Goal: Information Seeking & Learning: Check status

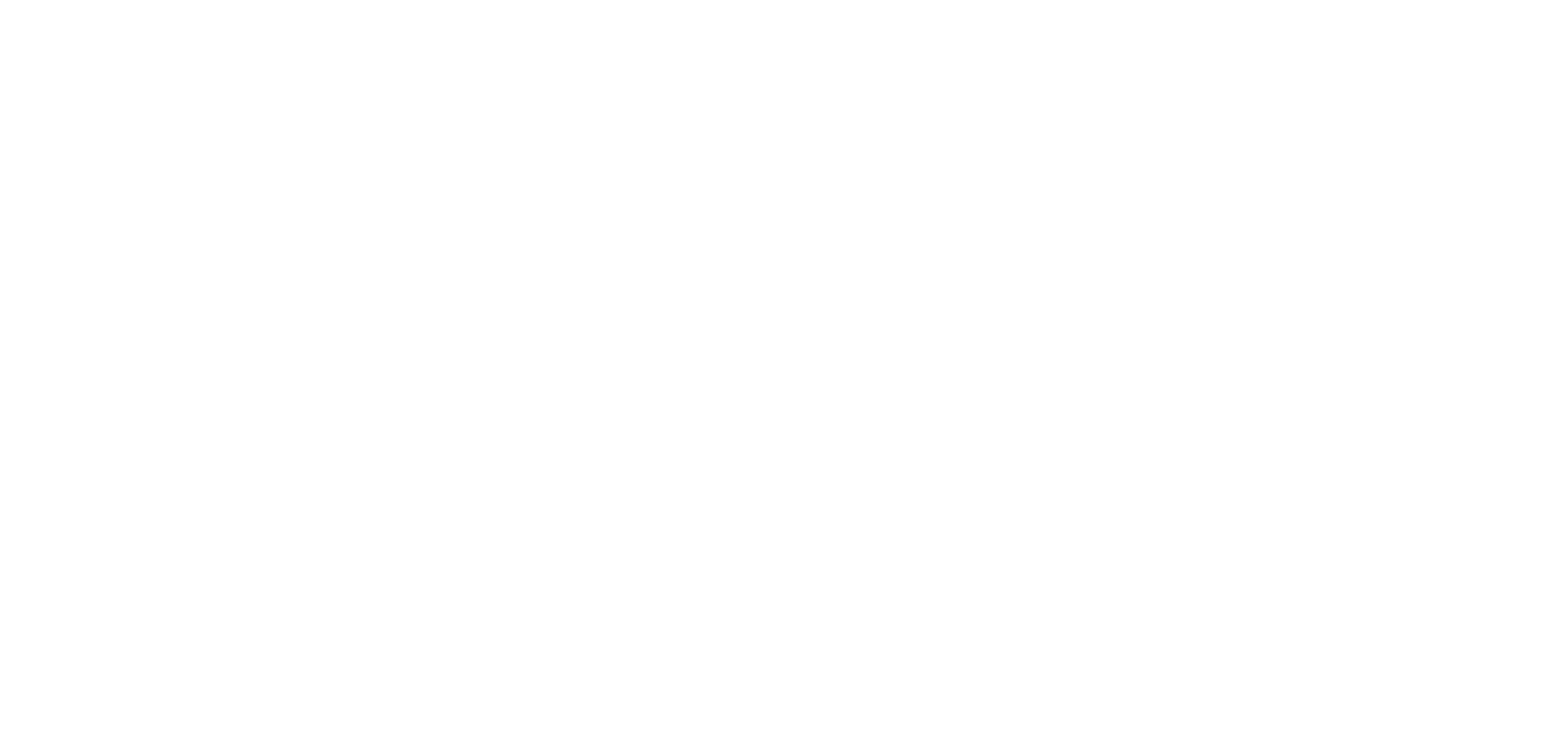
select select
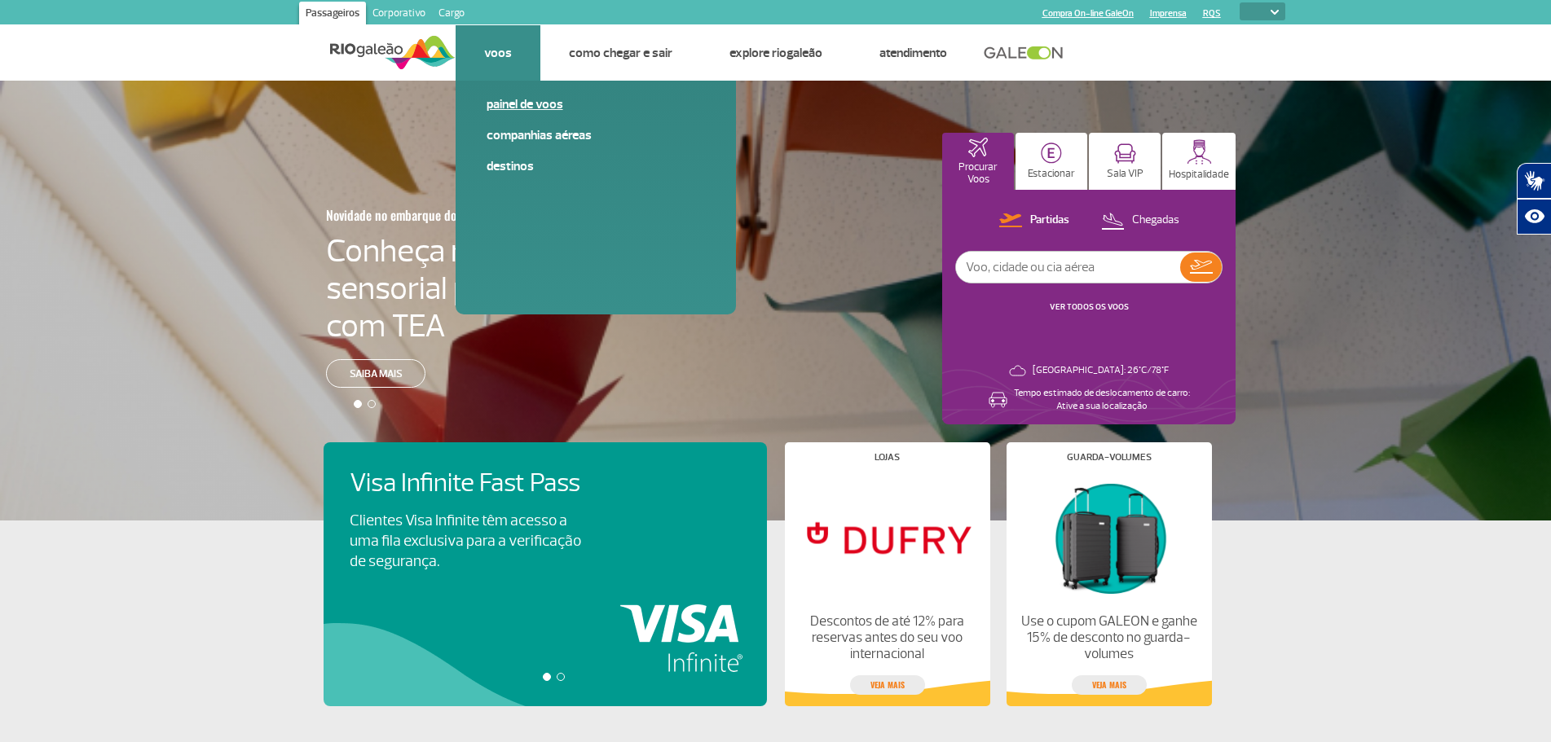
click at [515, 108] on link "Painel de voos" at bounding box center [595, 104] width 218 height 18
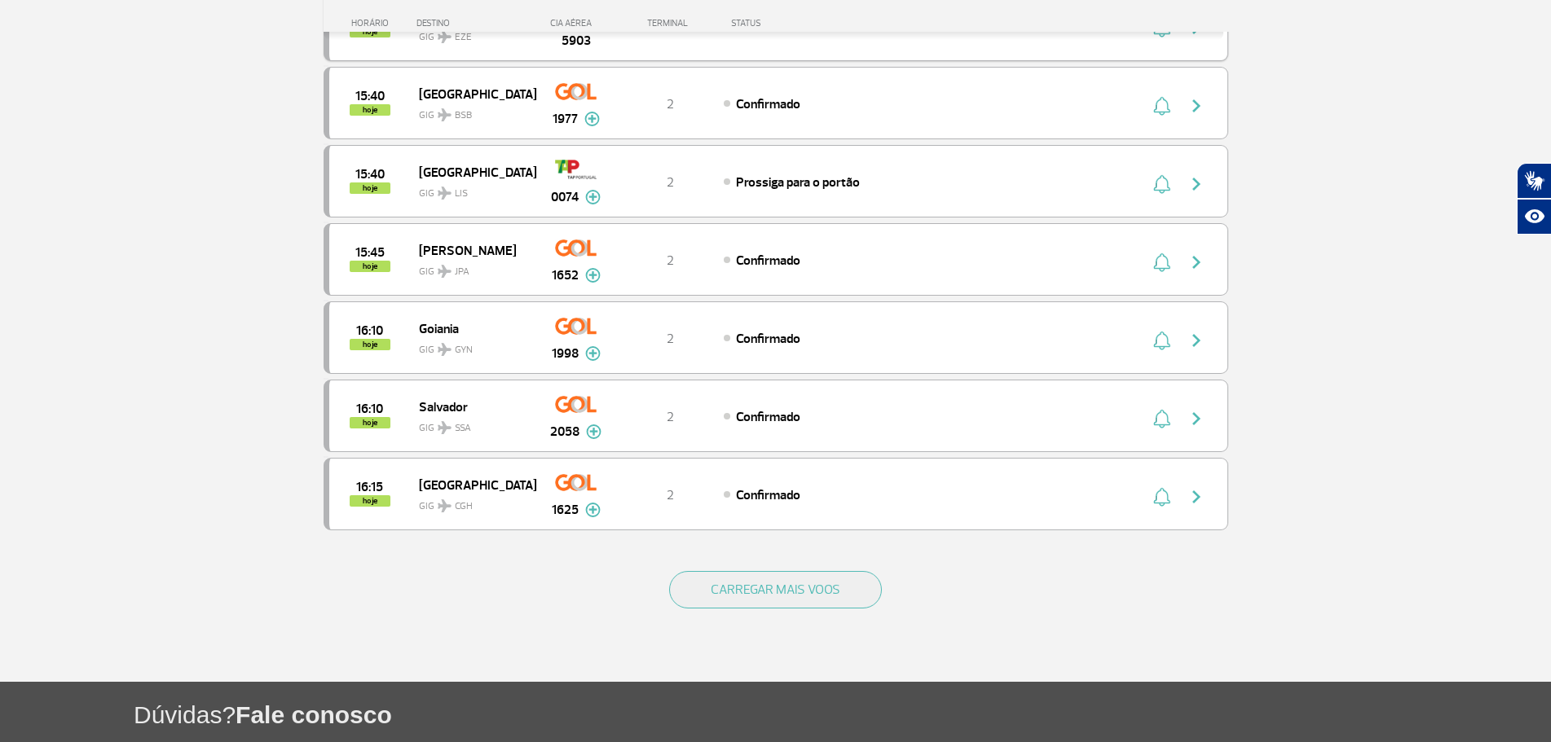
scroll to position [1304, 0]
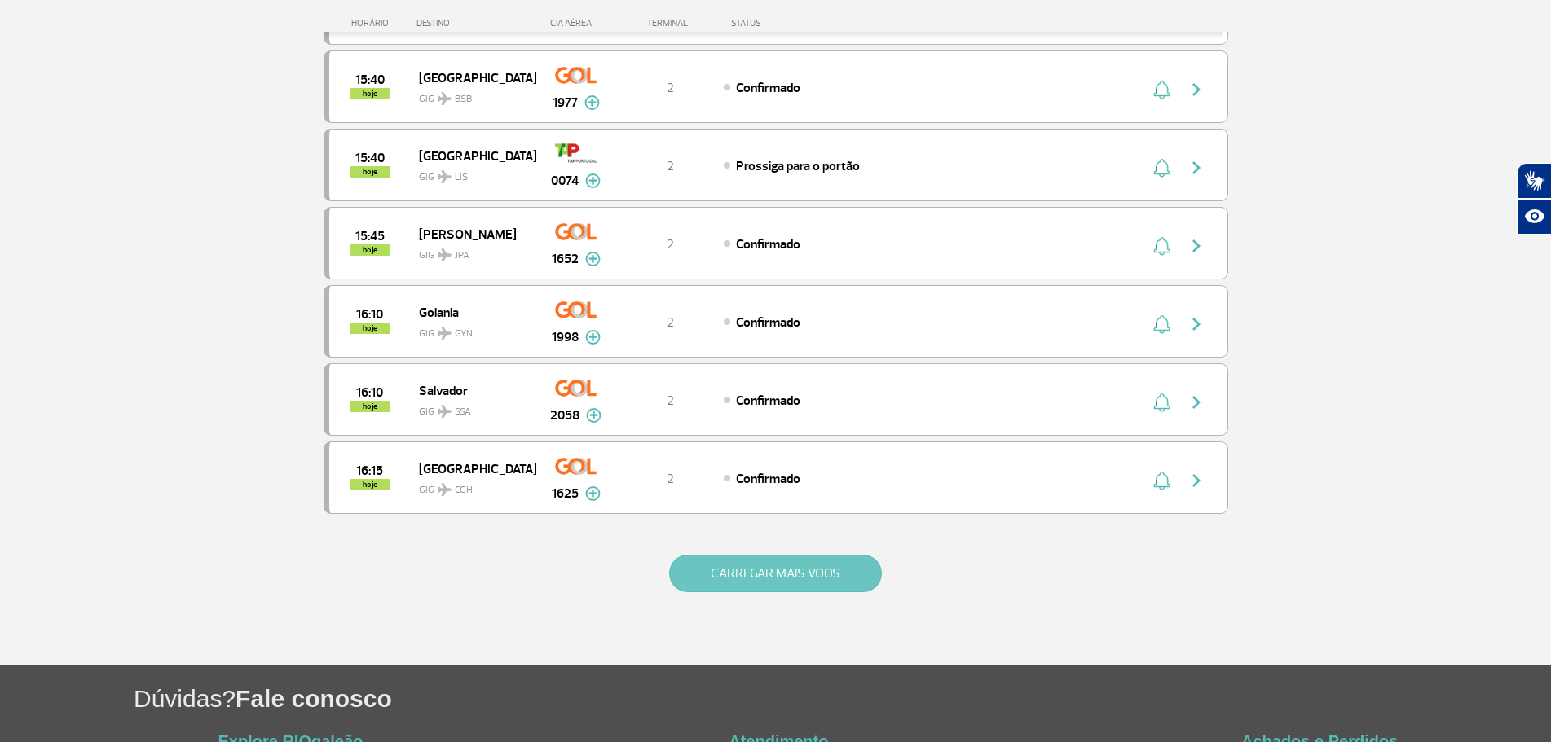
click at [762, 567] on button "CARREGAR MAIS VOOS" at bounding box center [775, 573] width 213 height 37
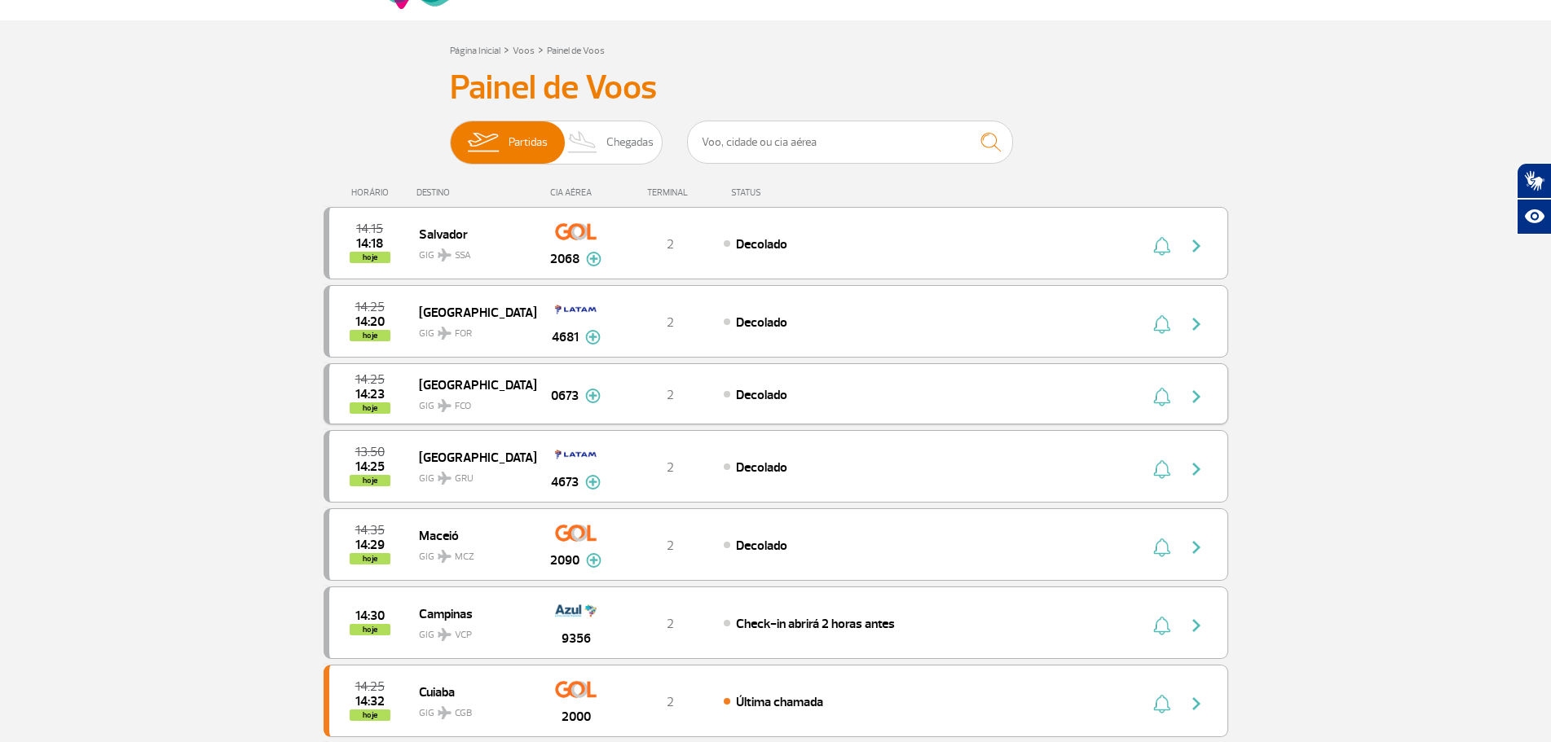
scroll to position [0, 0]
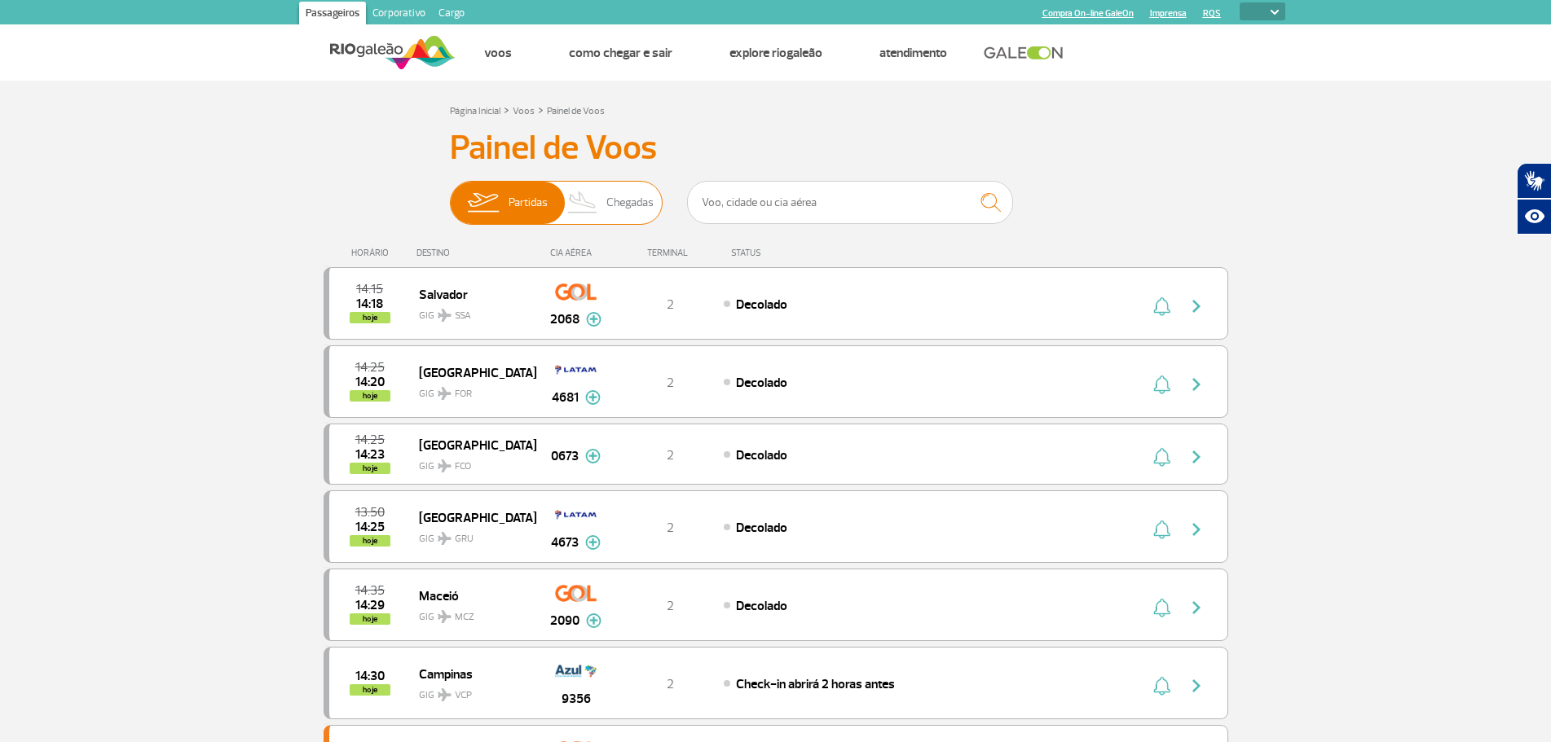
click at [623, 202] on span "Chegadas" at bounding box center [629, 203] width 47 height 42
click at [450, 195] on input "Partidas Chegadas" at bounding box center [450, 195] width 0 height 0
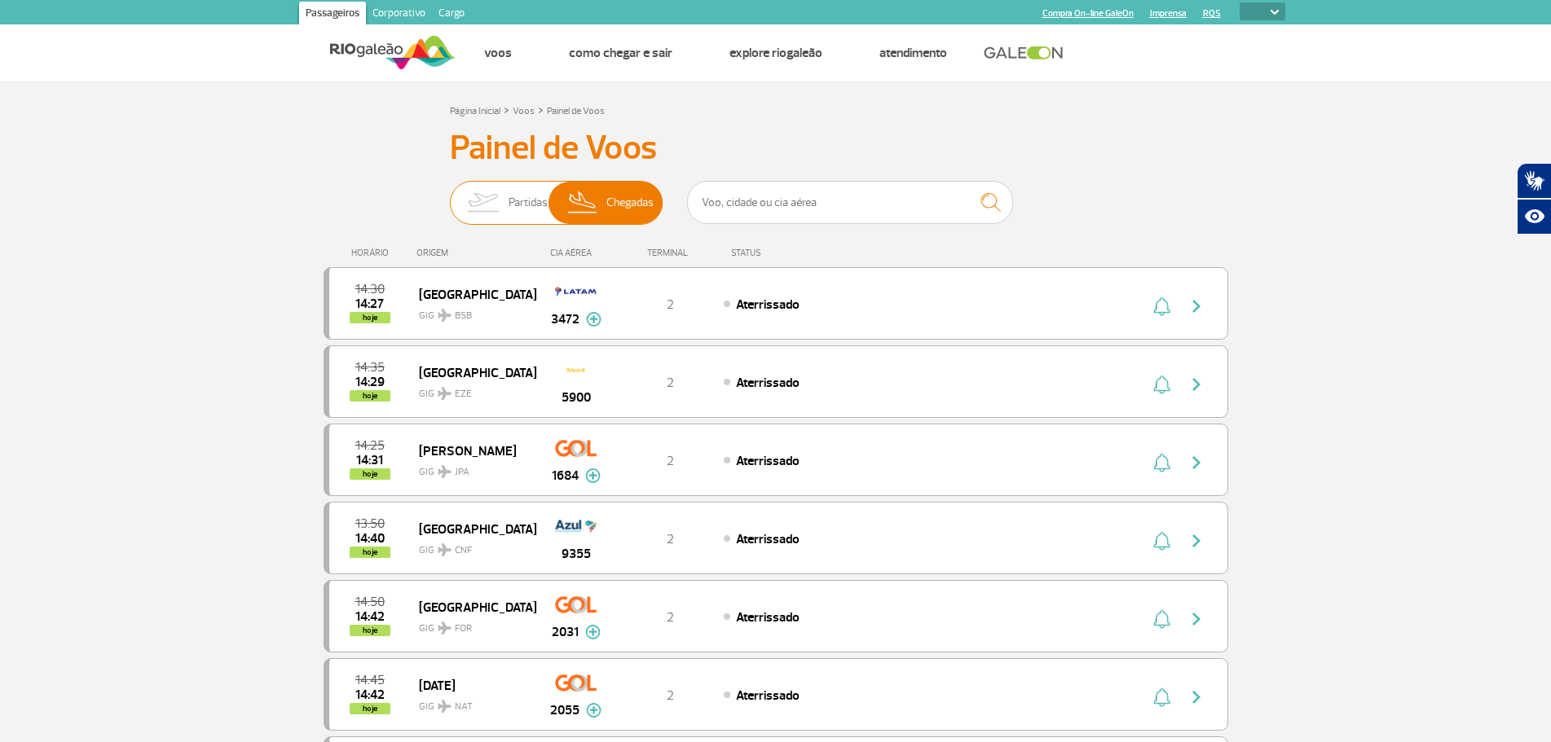
click at [505, 190] on img at bounding box center [482, 203] width 51 height 42
click at [450, 195] on input "Partidas Chegadas" at bounding box center [450, 195] width 0 height 0
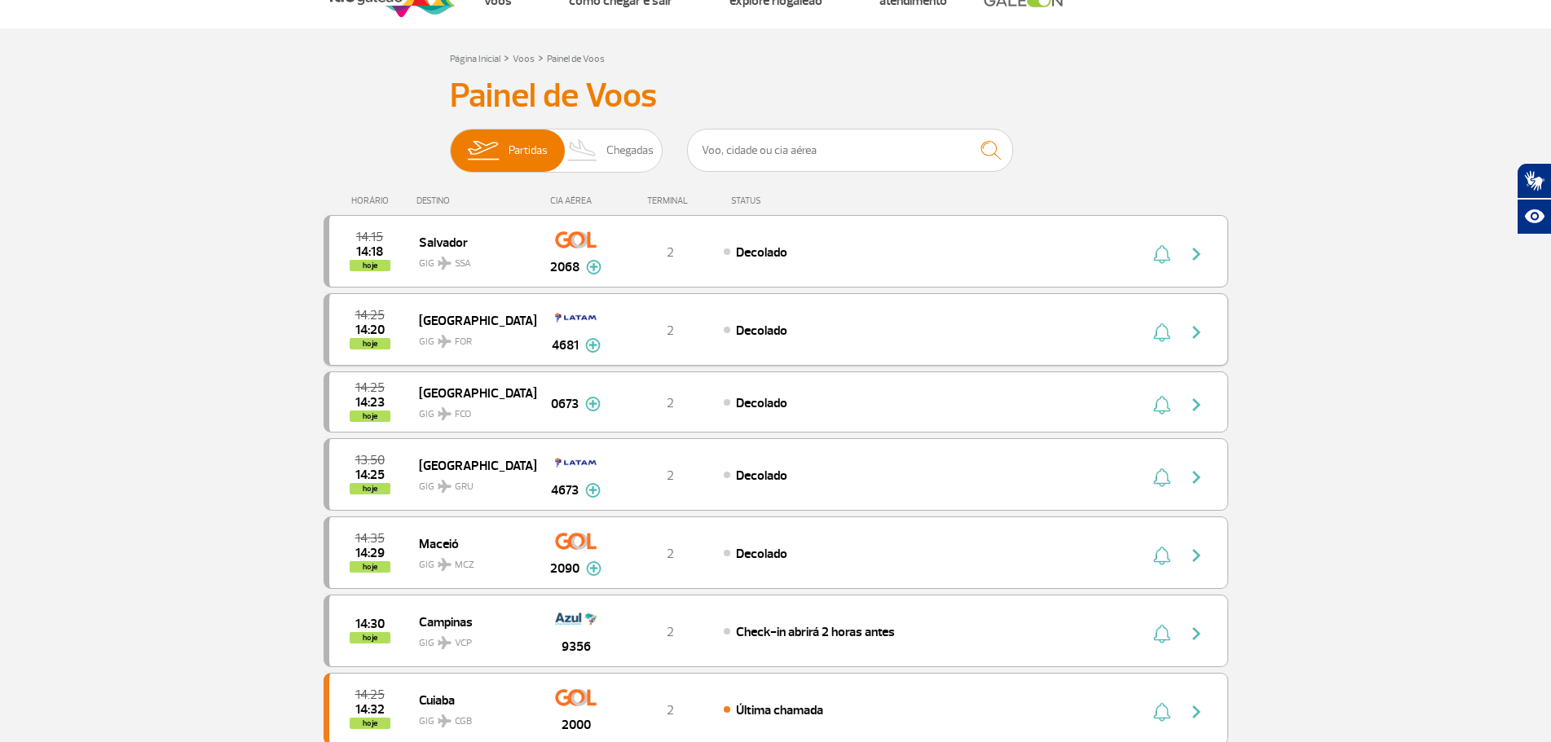
scroll to position [81, 0]
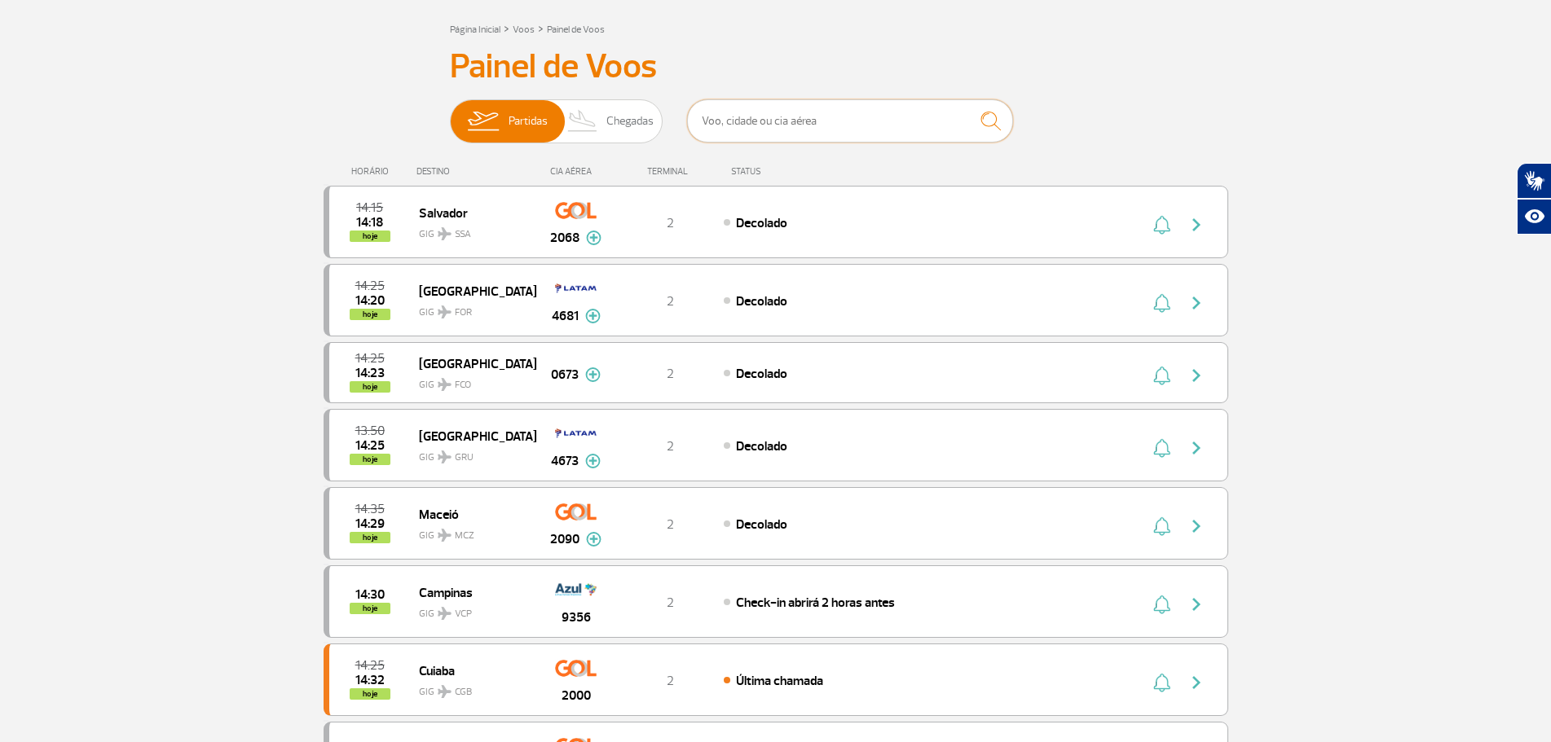
click at [799, 122] on input "text" at bounding box center [850, 120] width 326 height 43
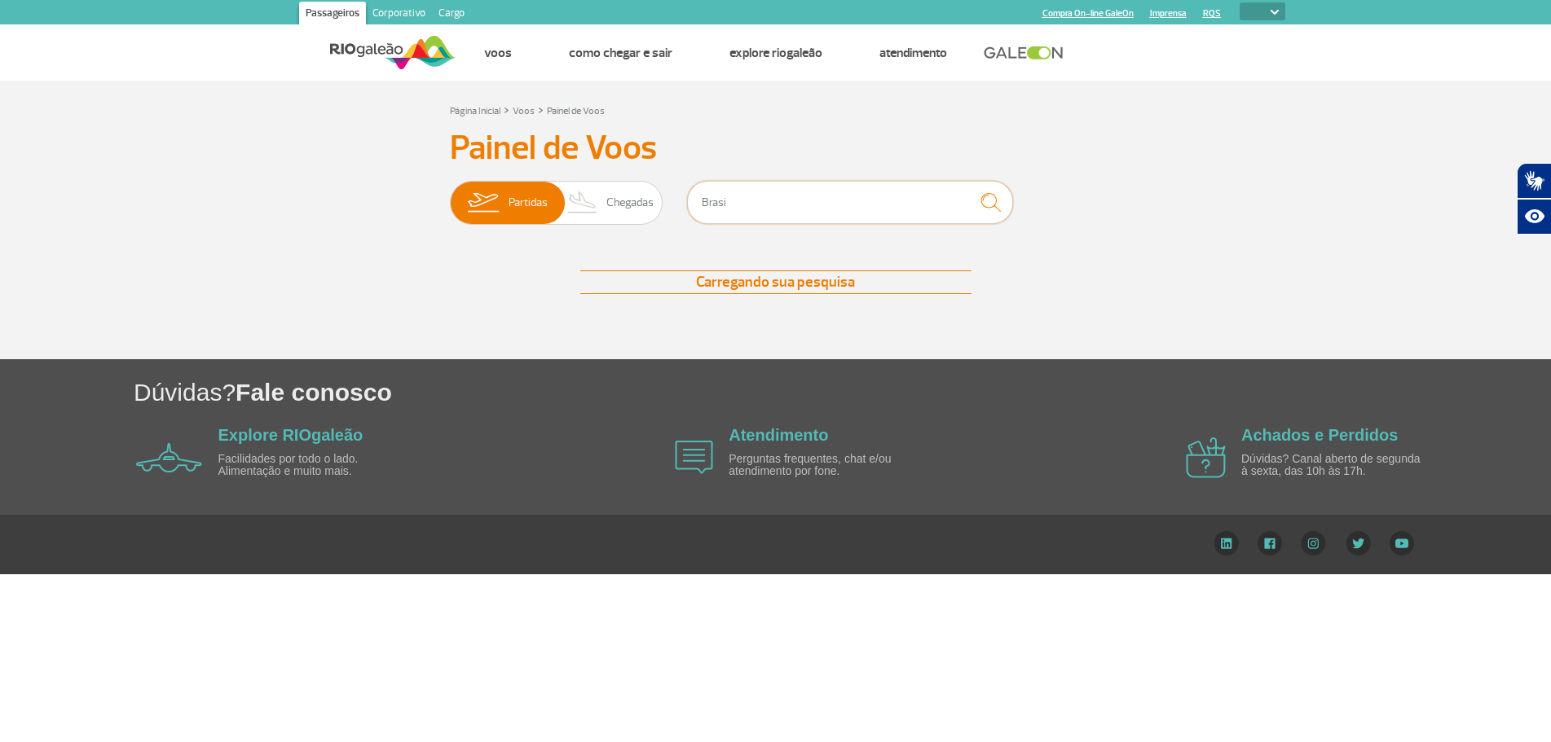
scroll to position [0, 0]
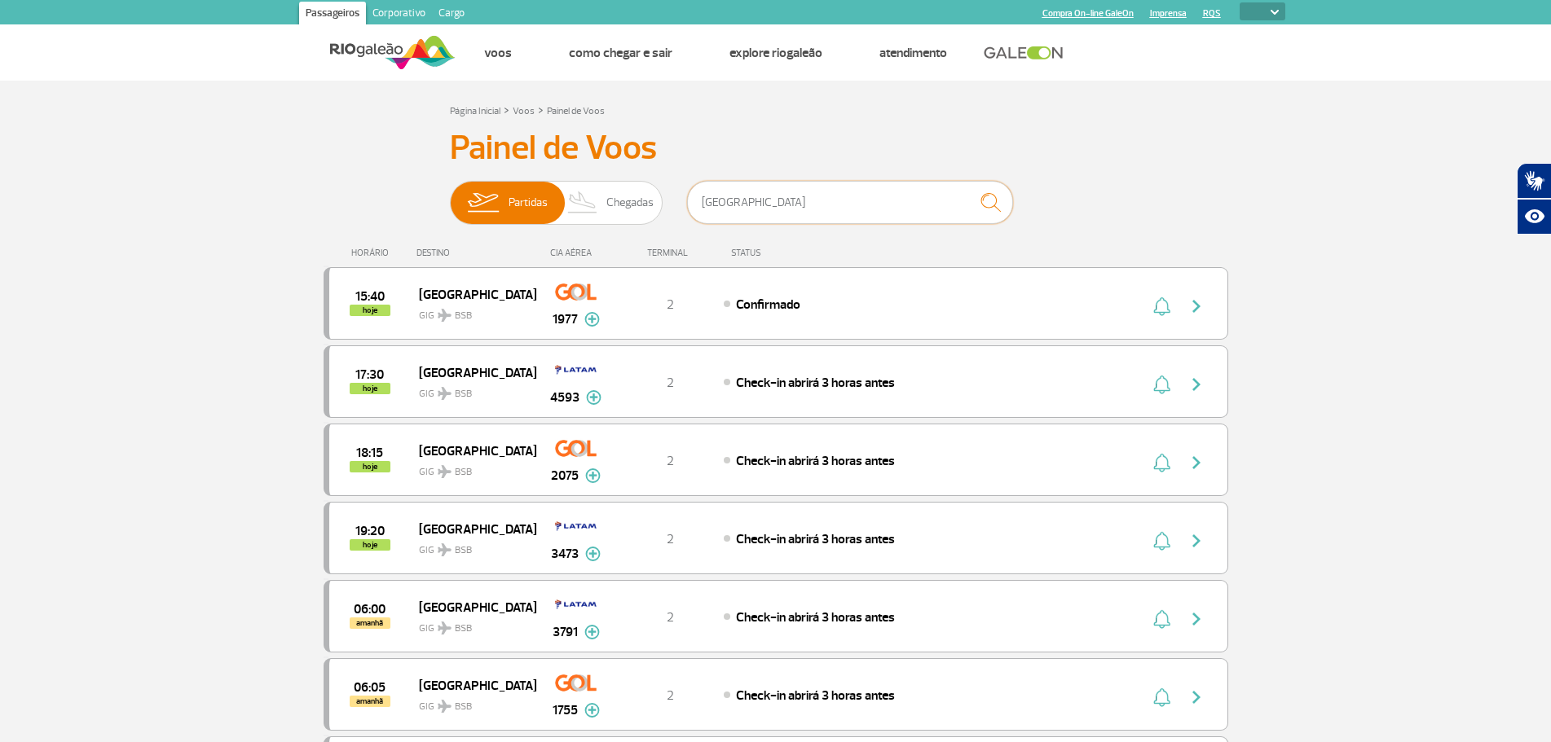
type input "[GEOGRAPHIC_DATA]"
click at [749, 310] on span "Confirmado" at bounding box center [768, 305] width 64 height 16
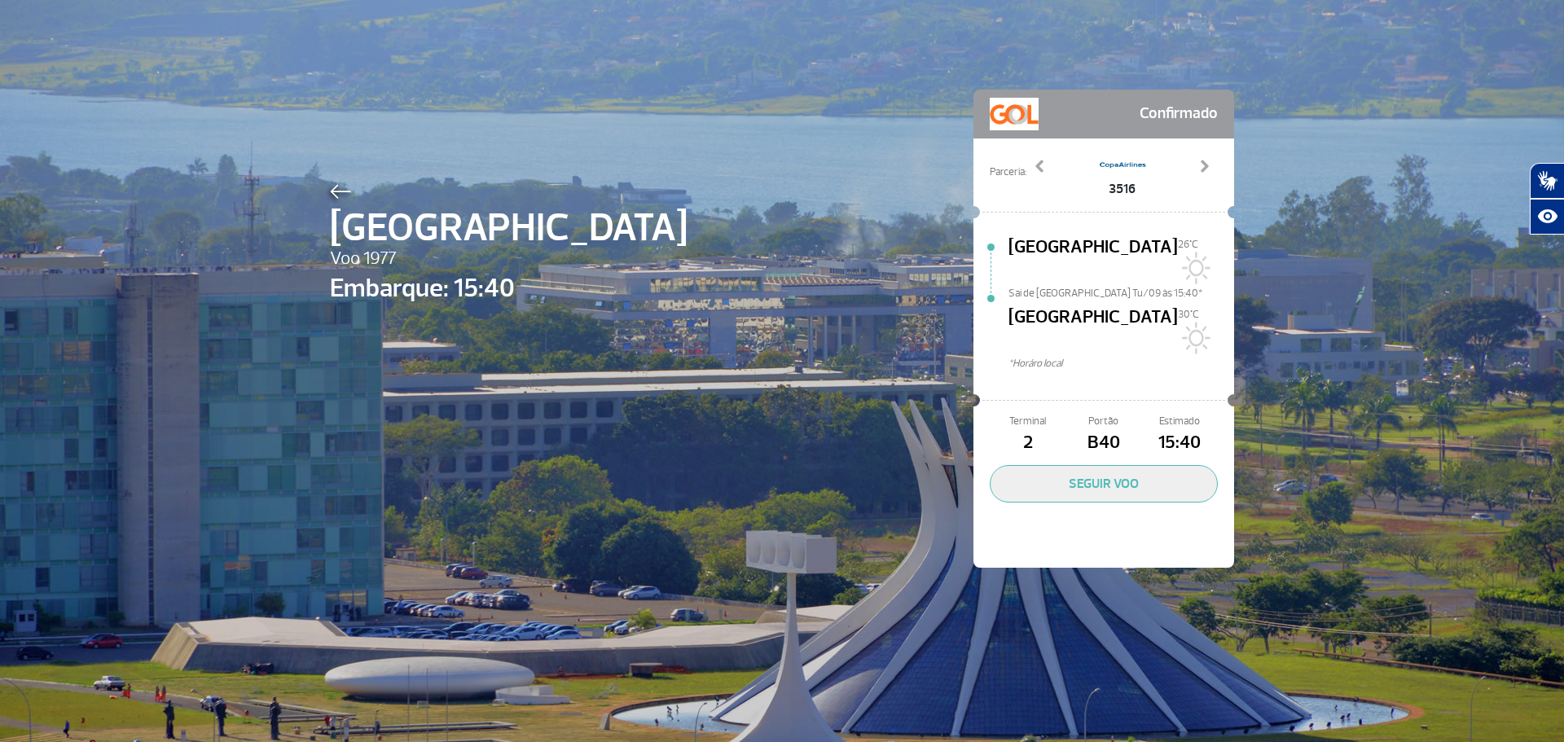
click at [331, 180] on div at bounding box center [509, 189] width 358 height 20
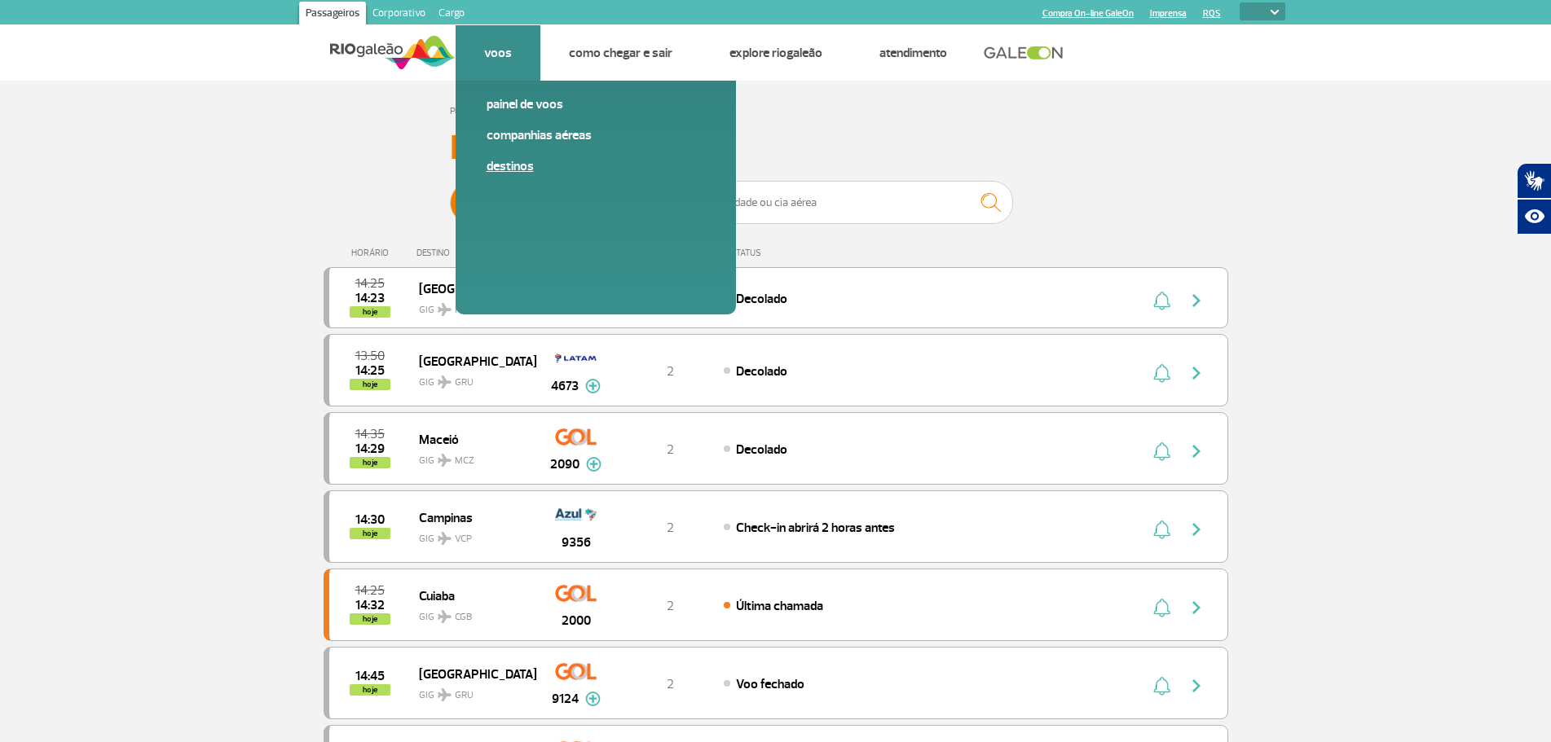
click at [514, 165] on link "Destinos" at bounding box center [595, 166] width 218 height 18
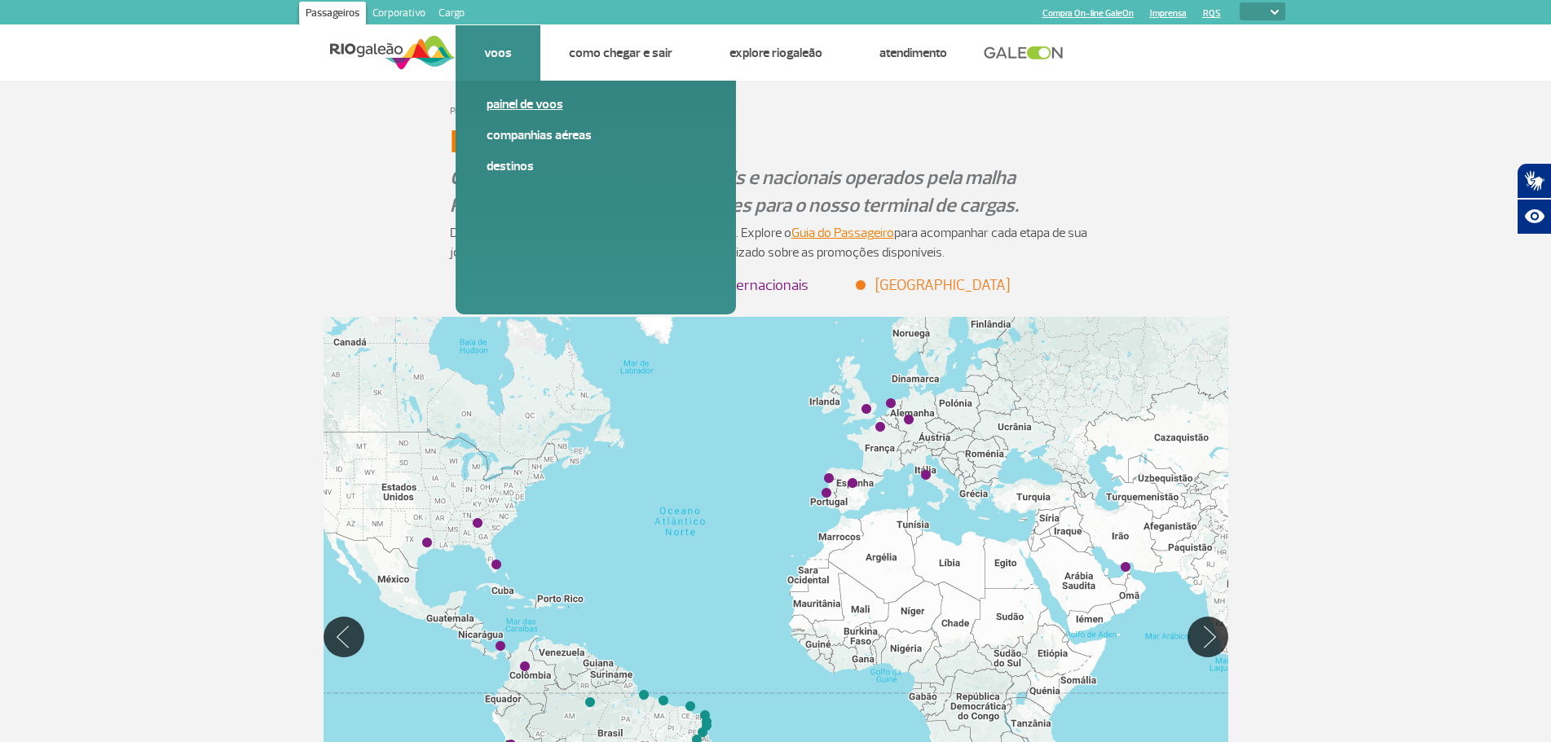
click at [514, 103] on link "Painel de voos" at bounding box center [595, 104] width 218 height 18
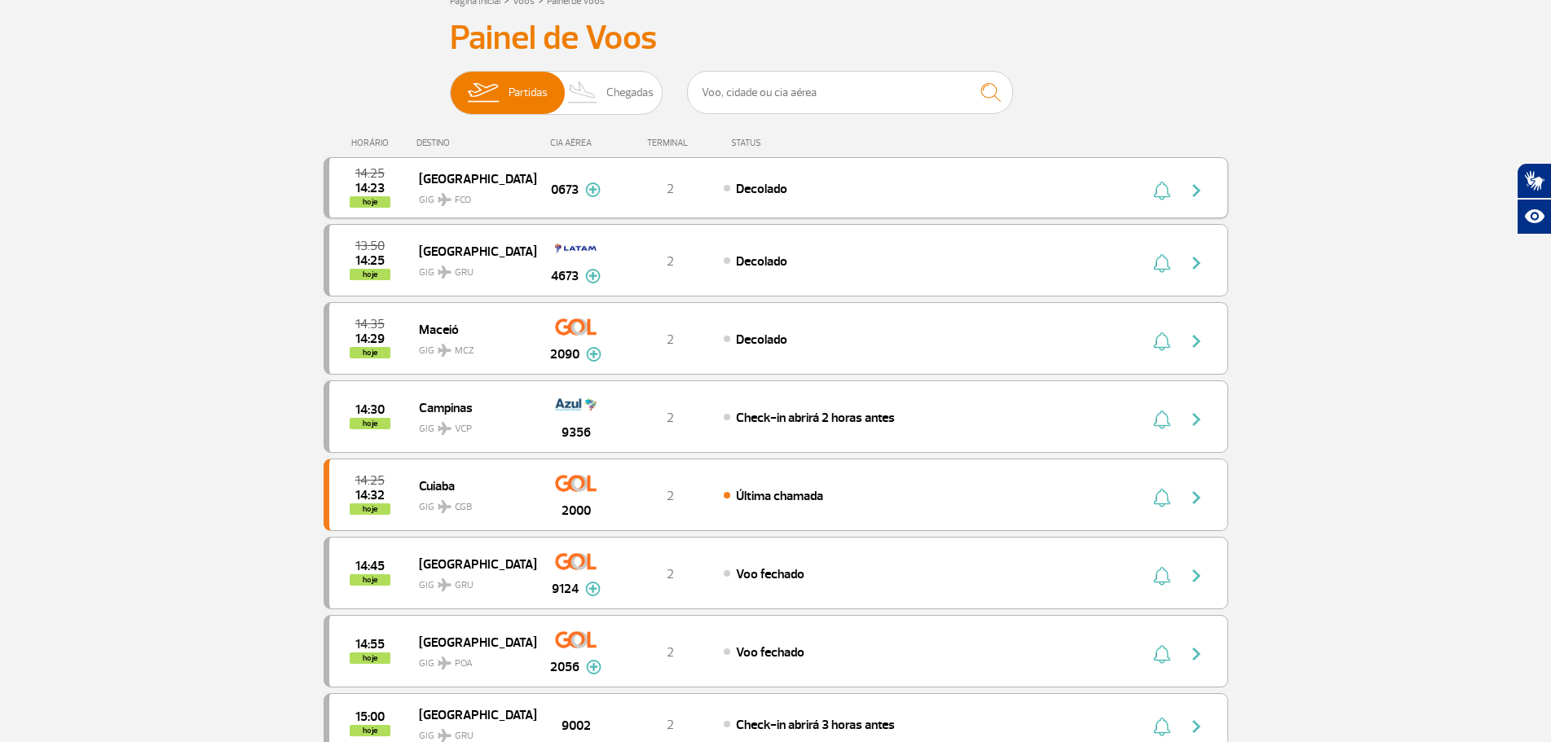
scroll to position [81, 0]
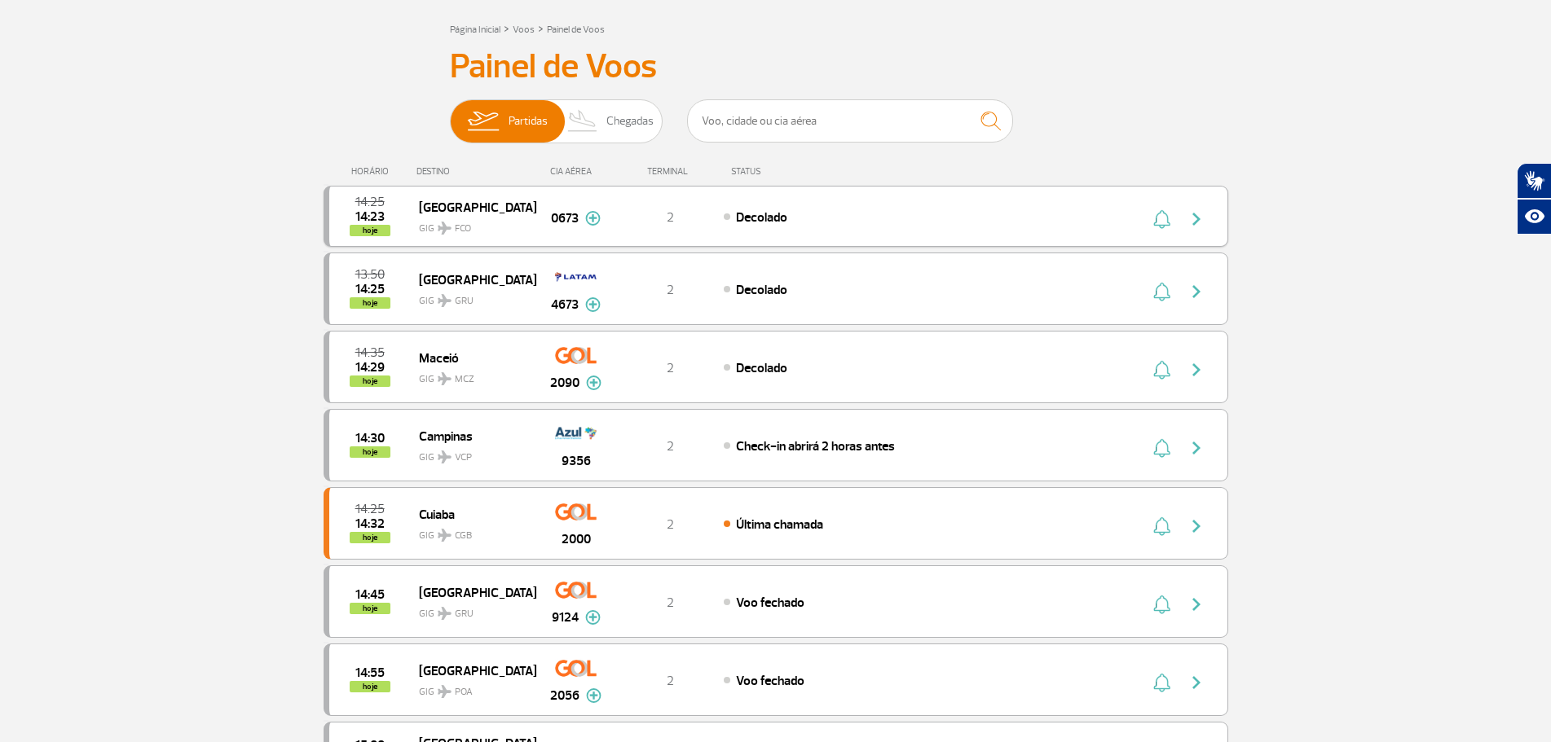
click at [1198, 220] on img "button" at bounding box center [1196, 219] width 20 height 20
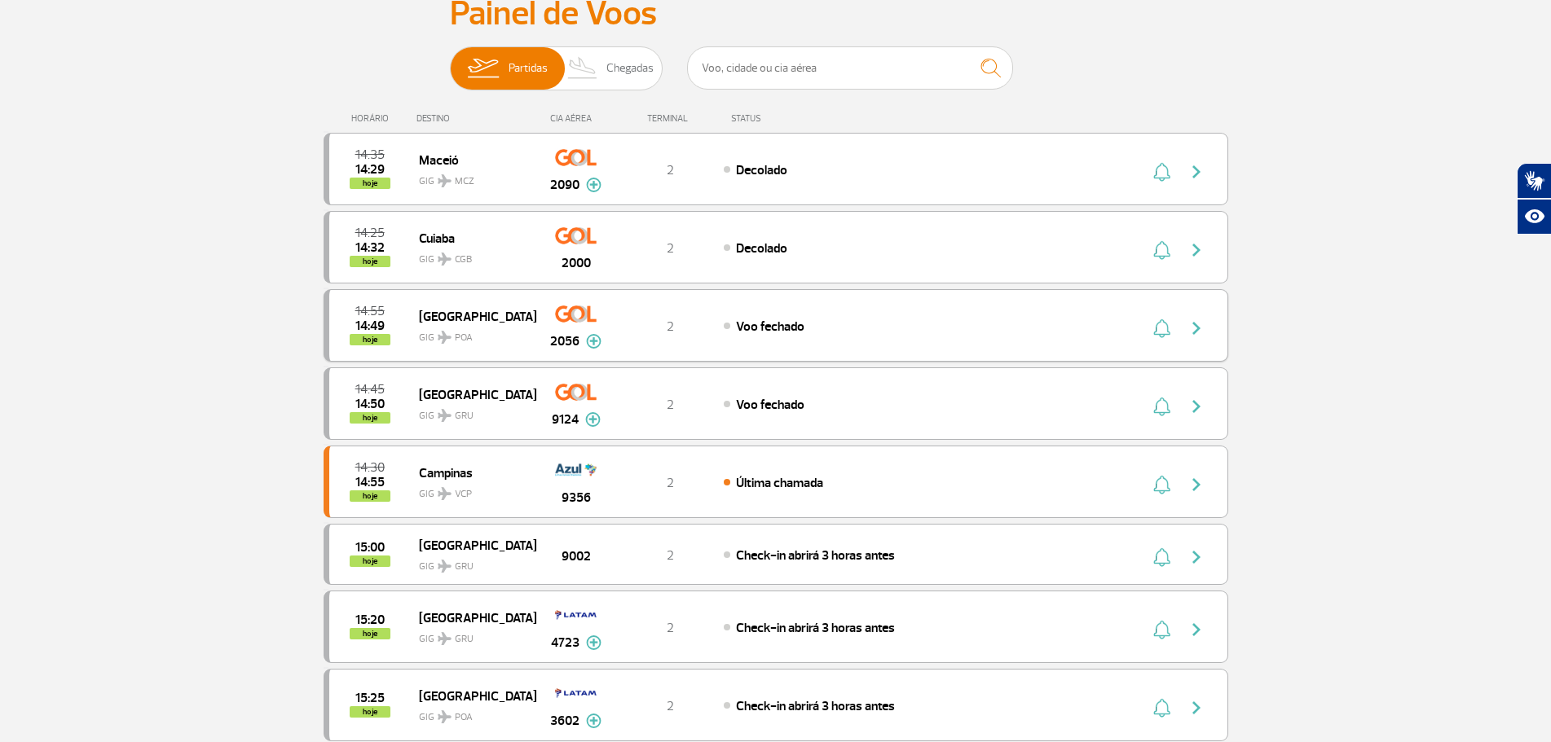
scroll to position [163, 0]
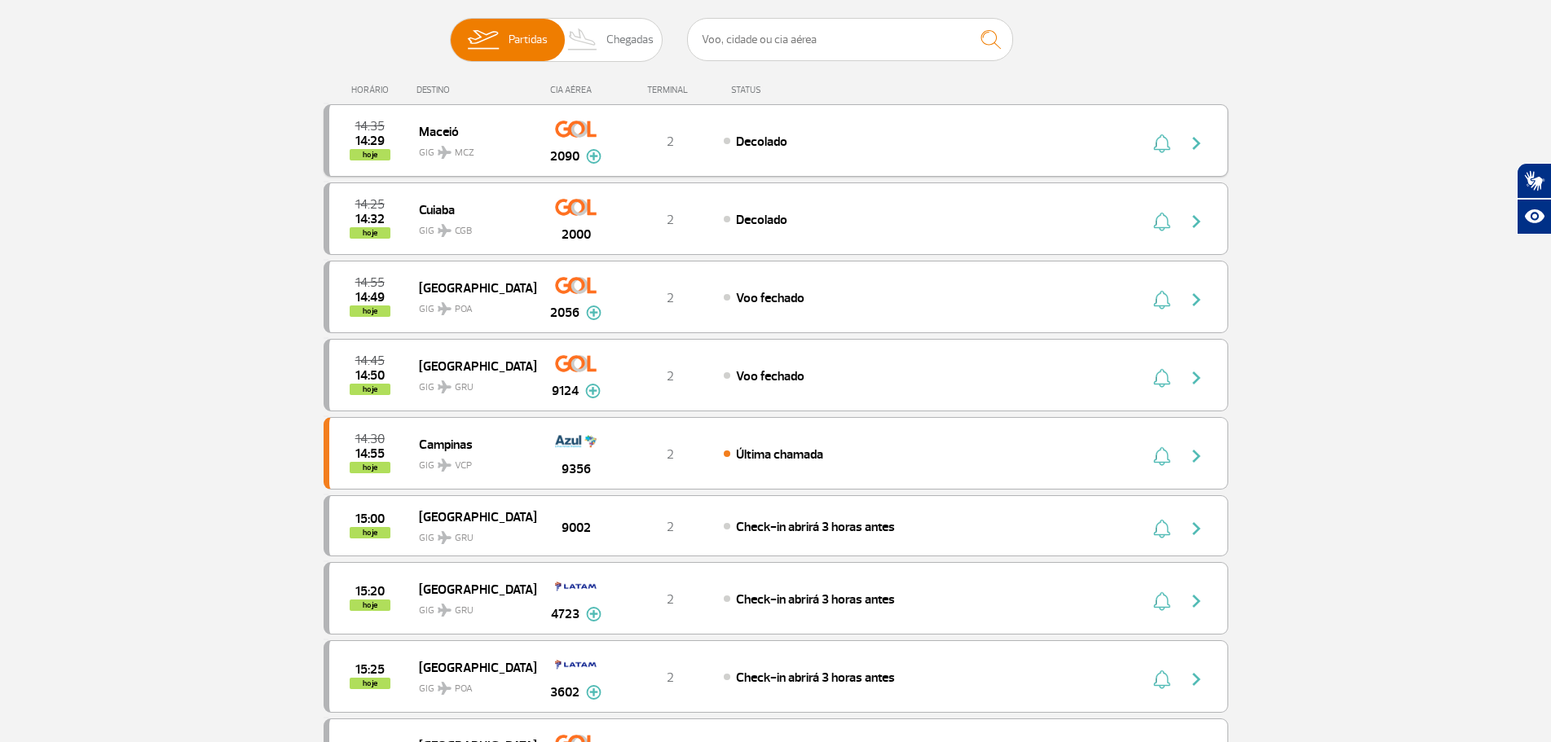
click at [593, 161] on img at bounding box center [593, 156] width 15 height 15
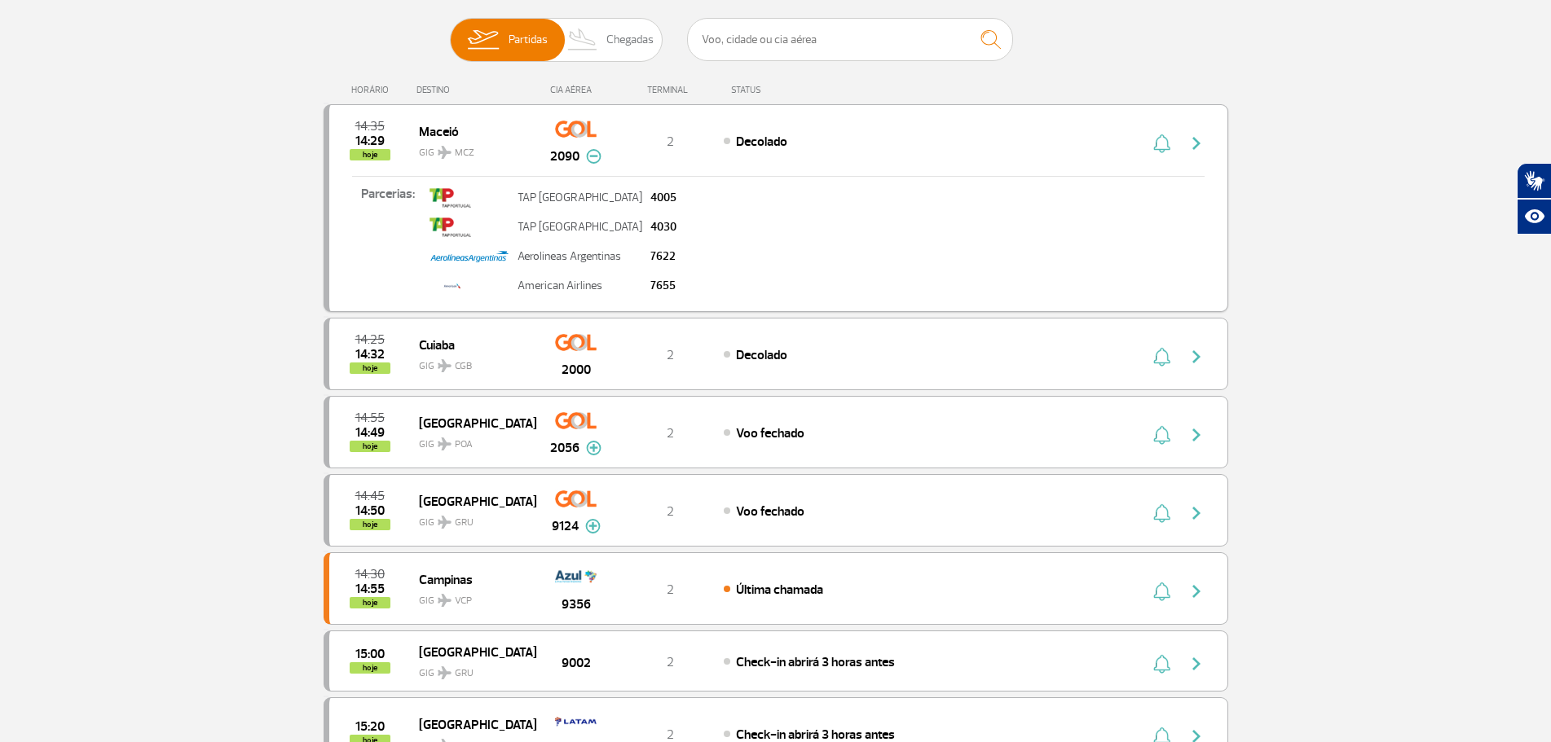
click at [593, 159] on img at bounding box center [593, 156] width 15 height 15
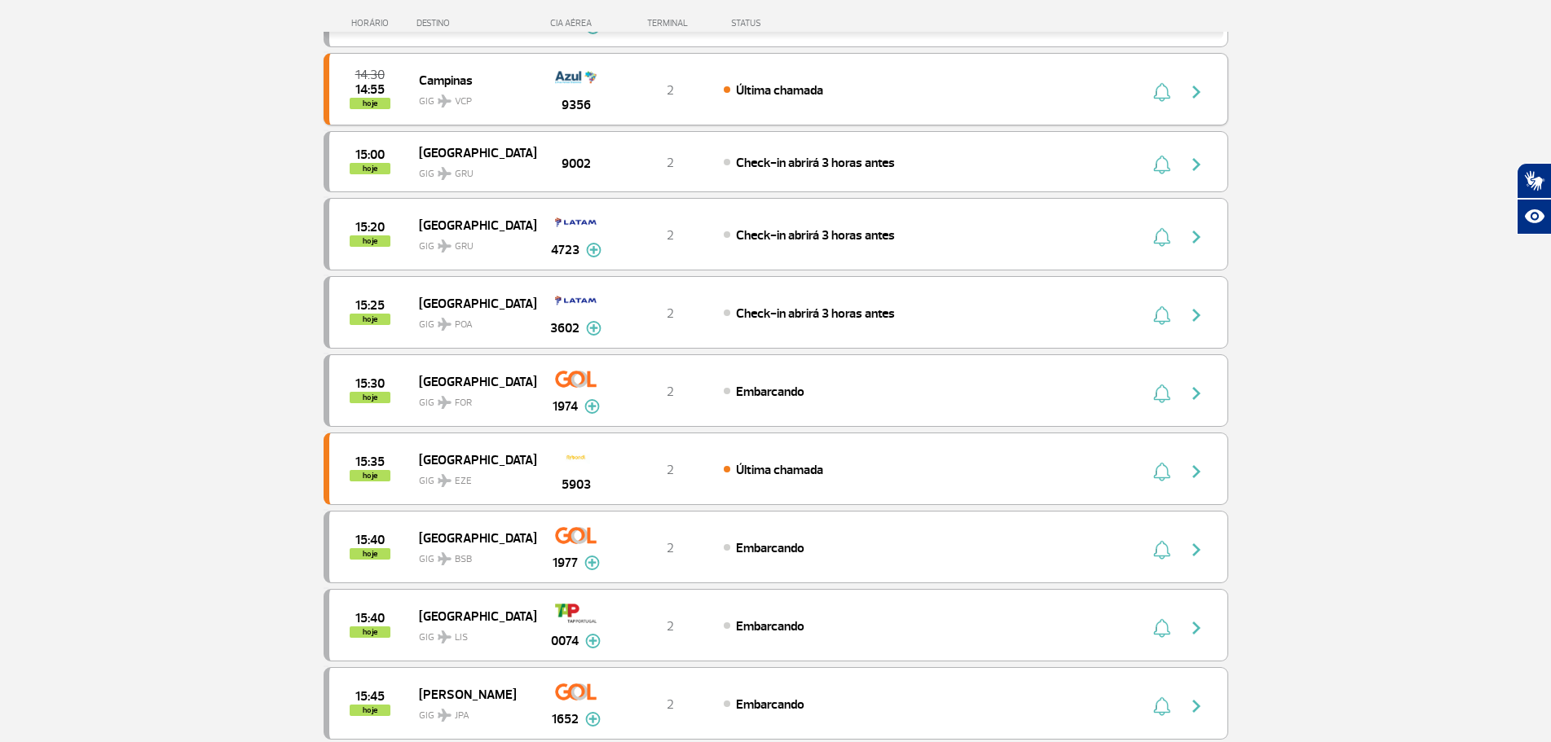
scroll to position [570, 0]
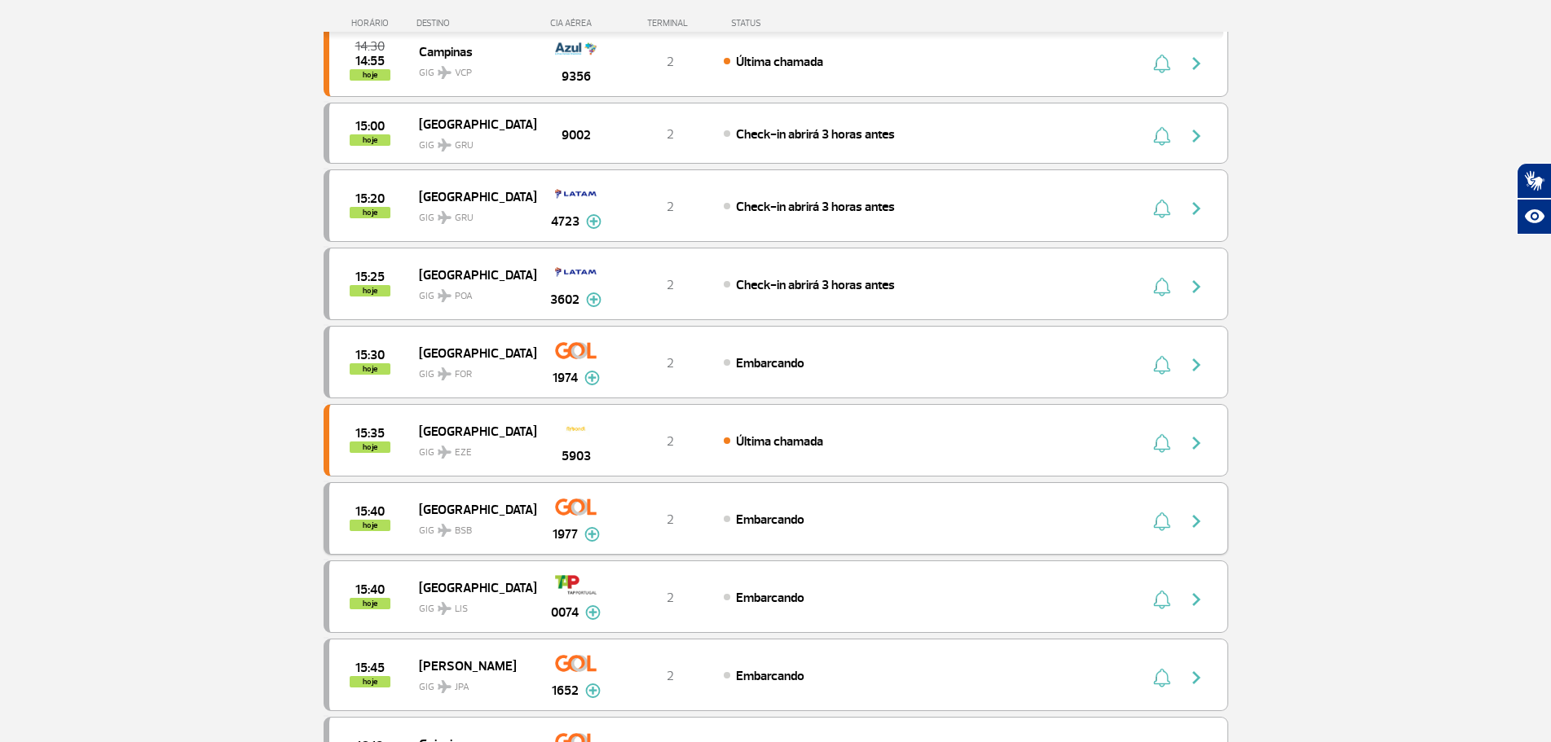
click at [588, 538] on img at bounding box center [591, 534] width 15 height 15
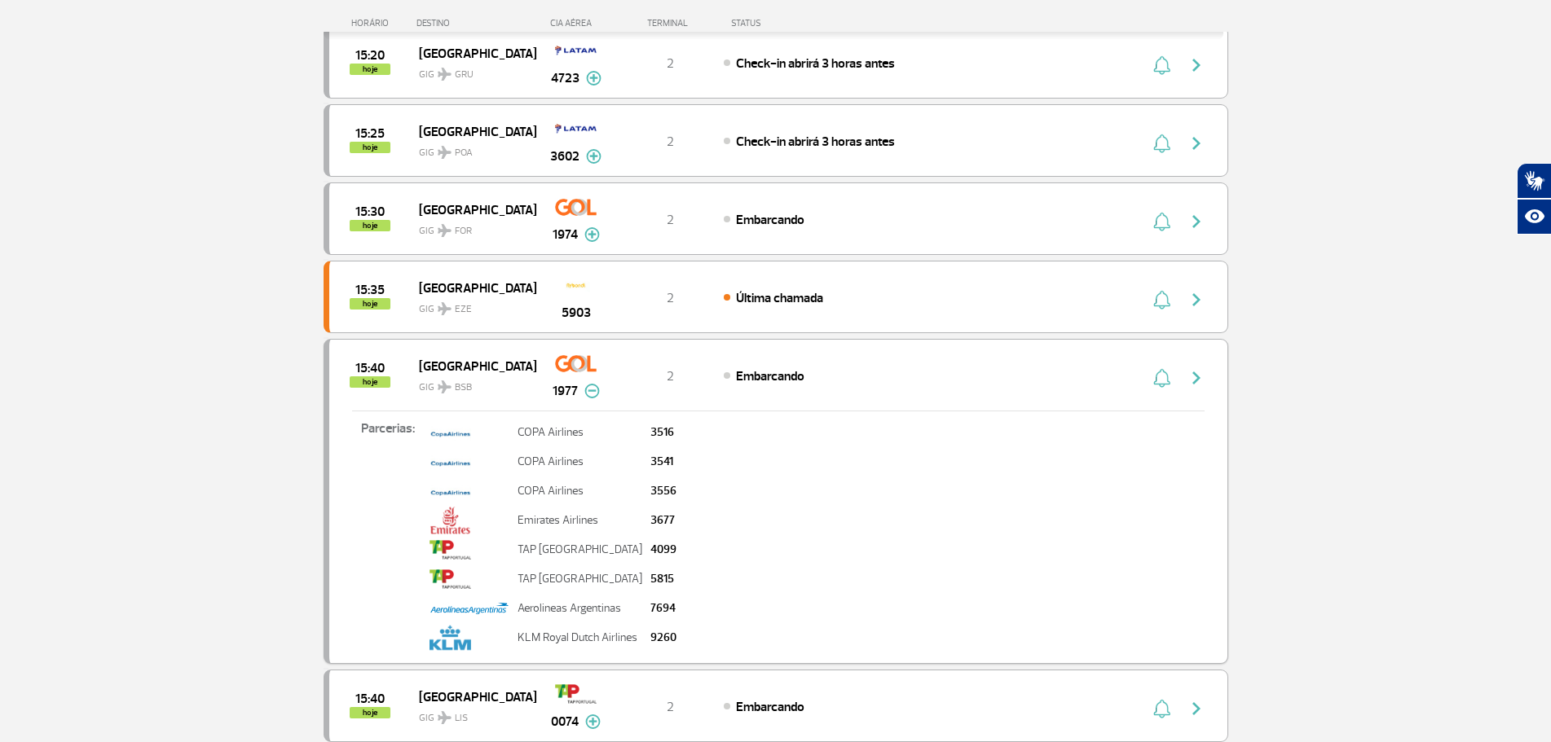
scroll to position [733, 0]
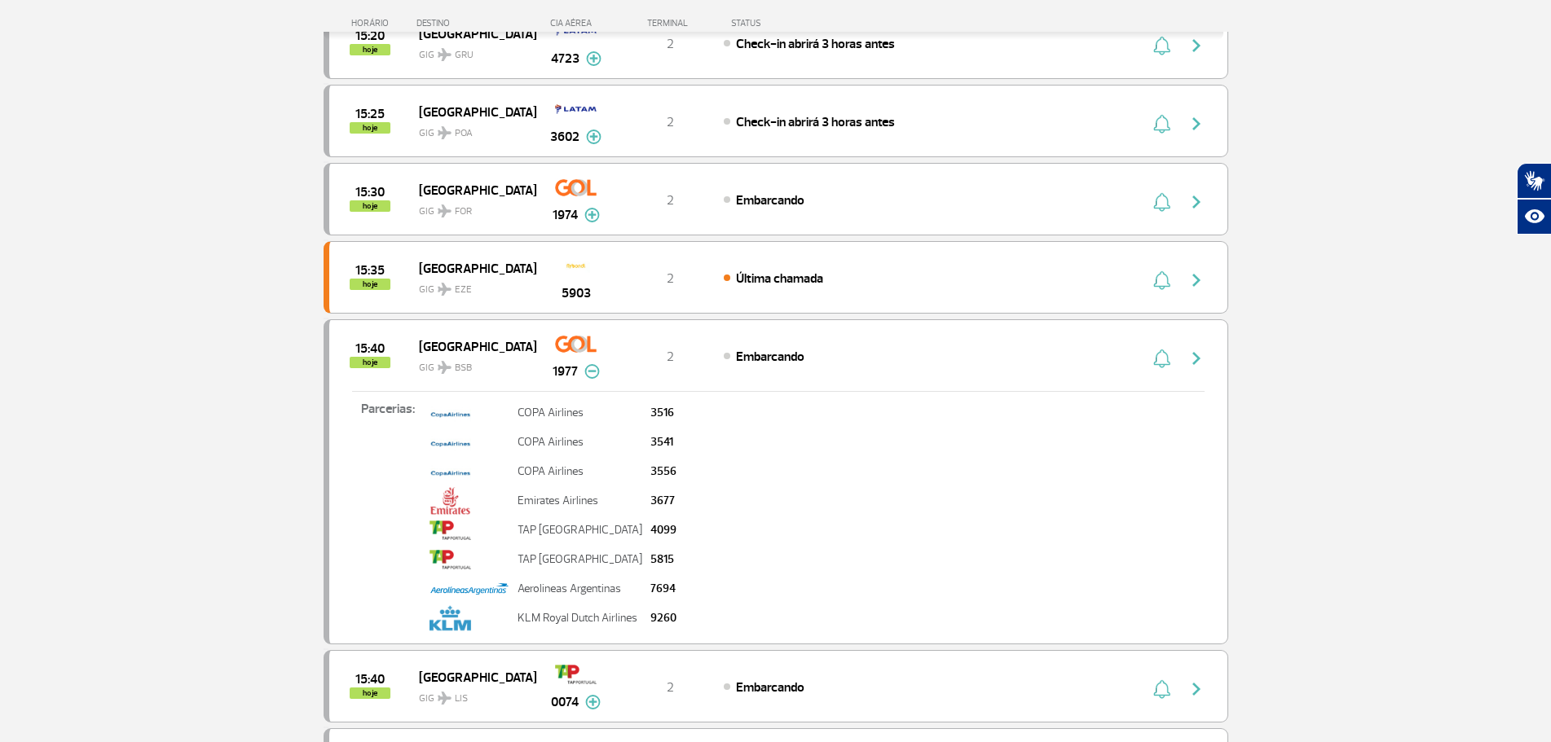
click at [592, 374] on img at bounding box center [591, 371] width 15 height 15
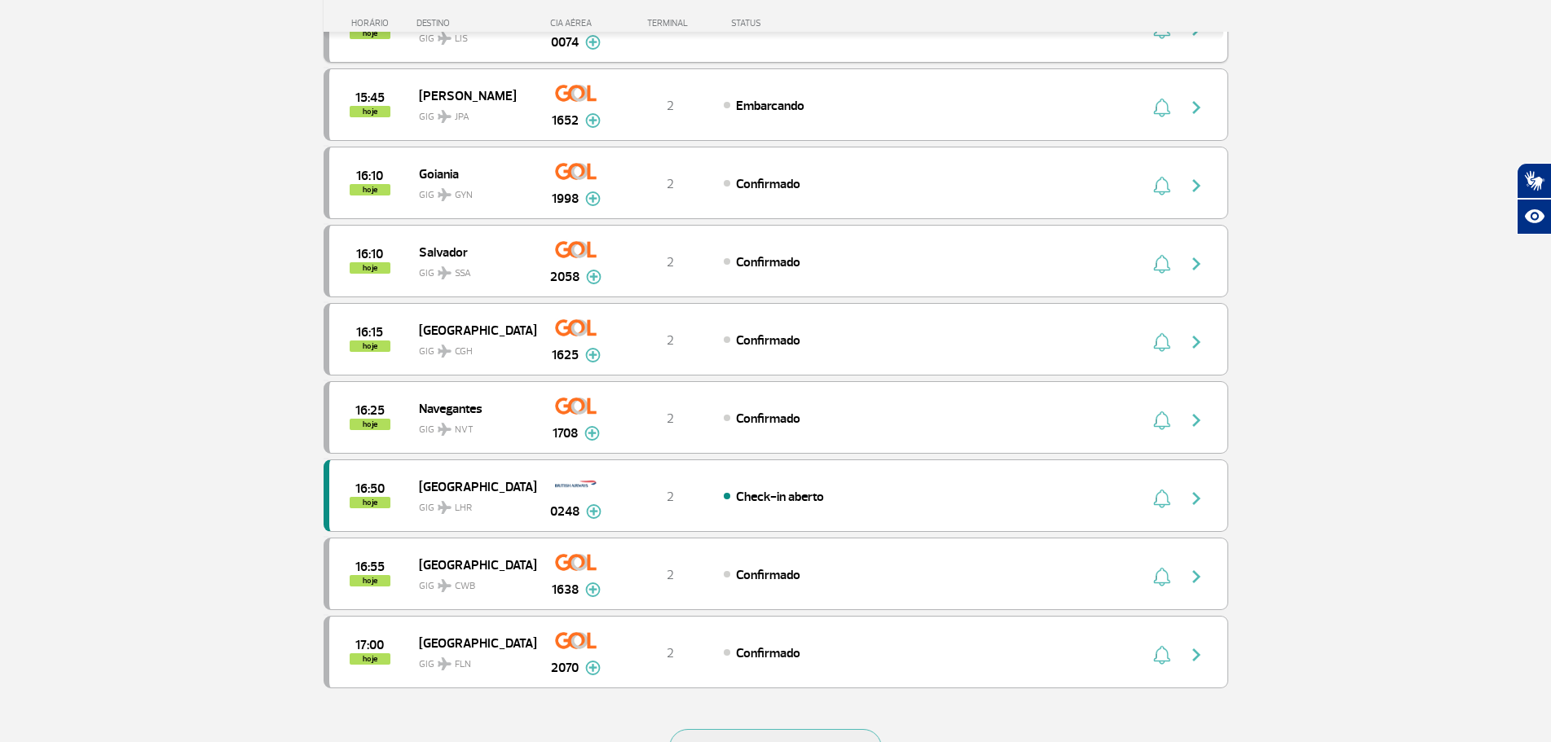
scroll to position [1222, 0]
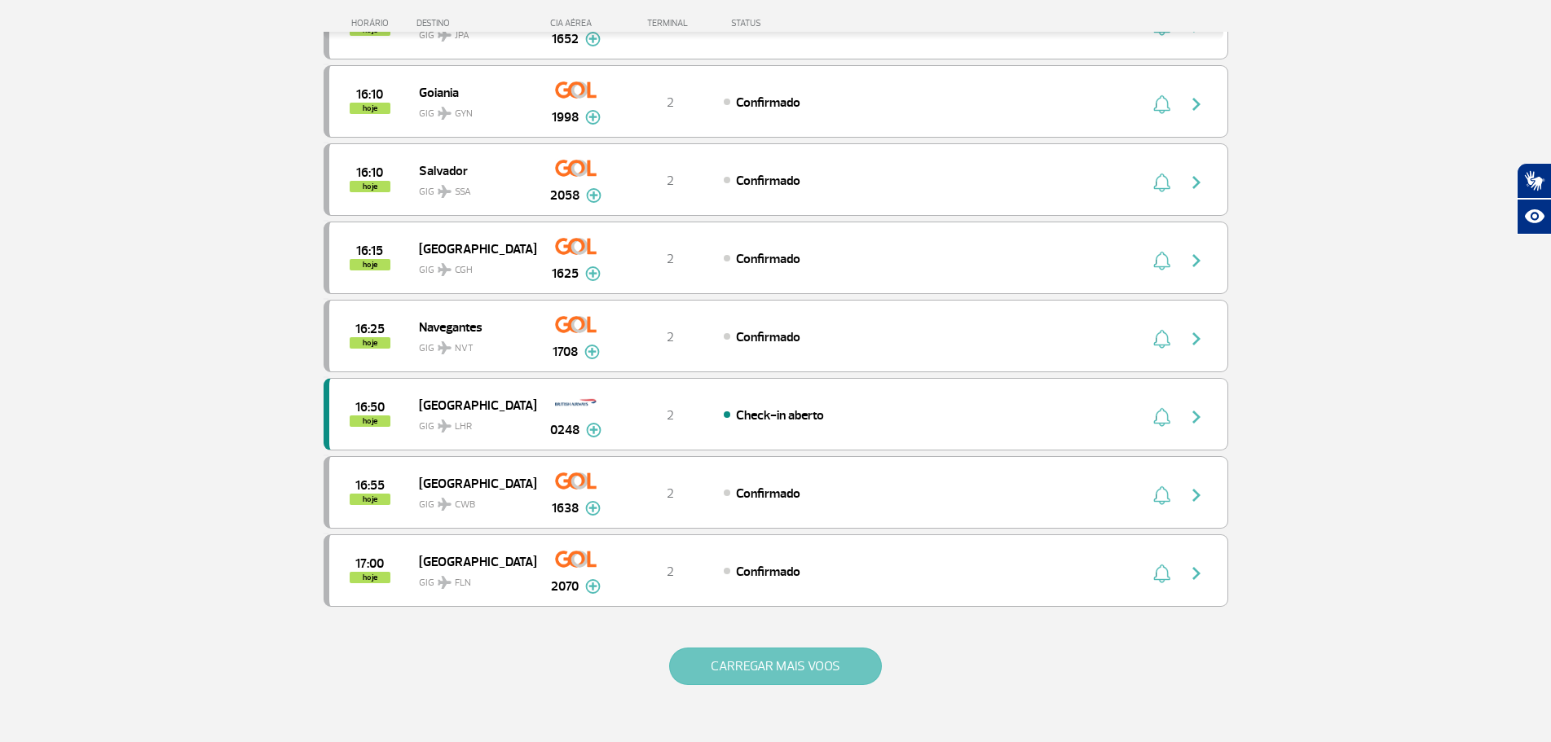
click at [794, 666] on button "CARREGAR MAIS VOOS" at bounding box center [775, 666] width 213 height 37
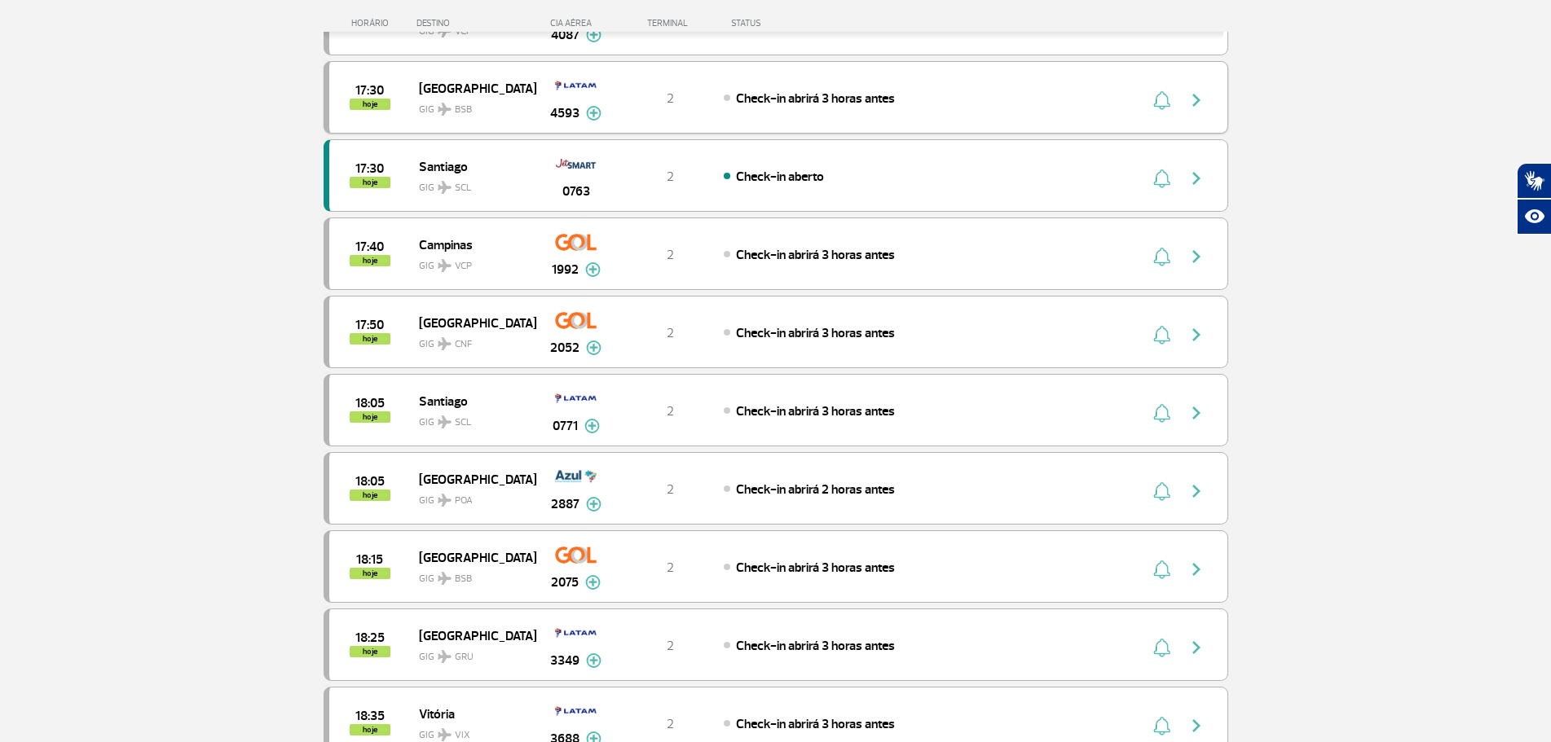
scroll to position [2037, 0]
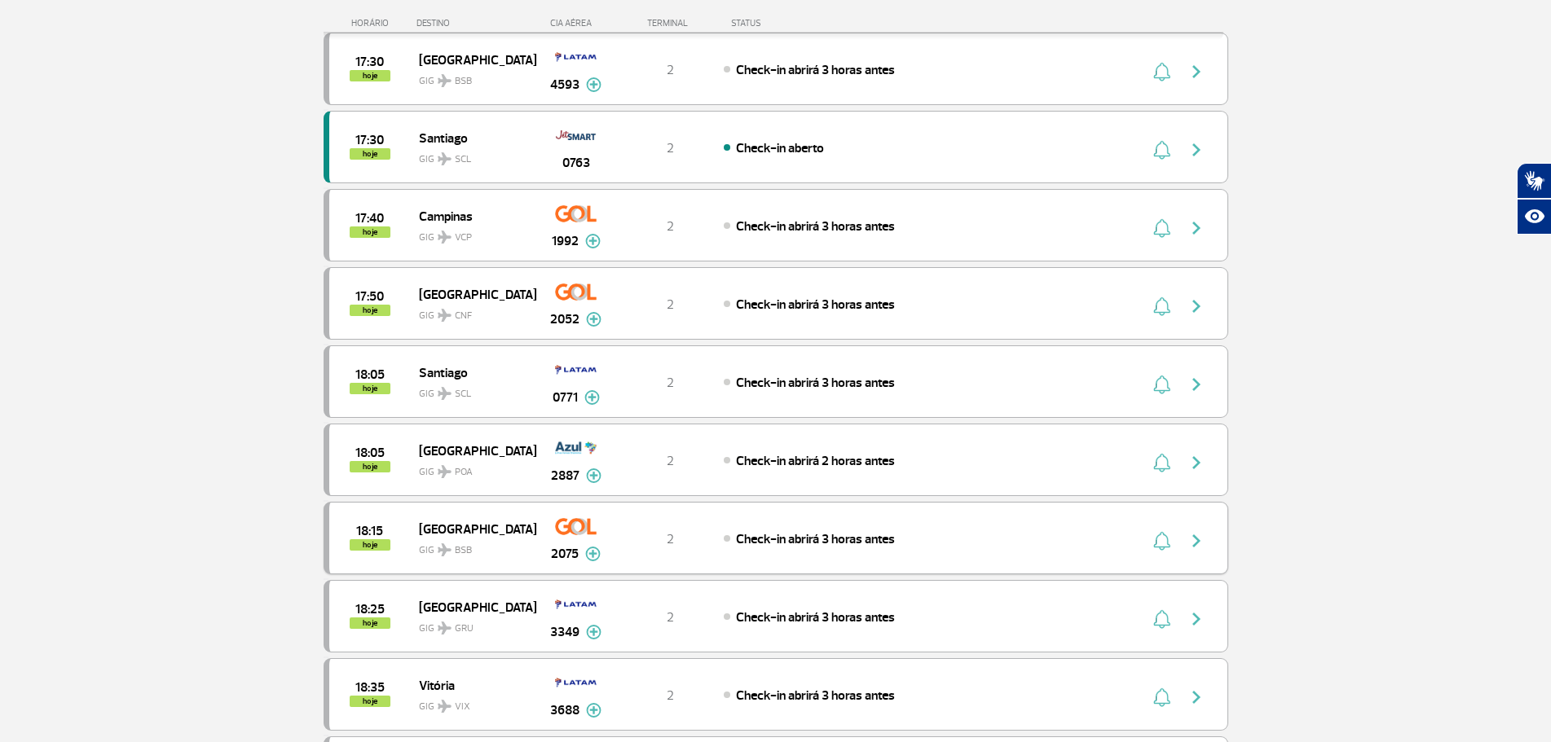
click at [592, 557] on img at bounding box center [592, 554] width 15 height 15
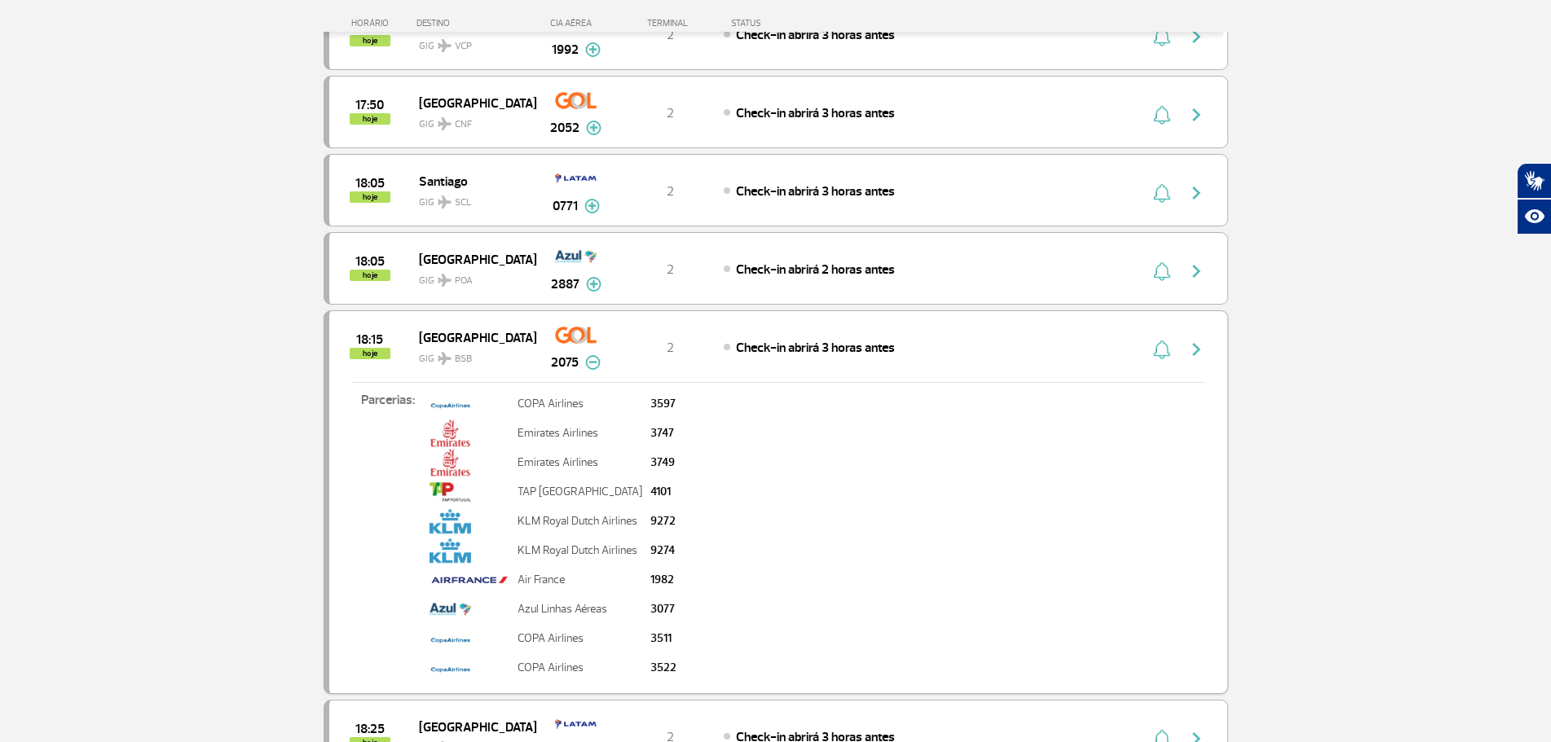
scroll to position [2200, 0]
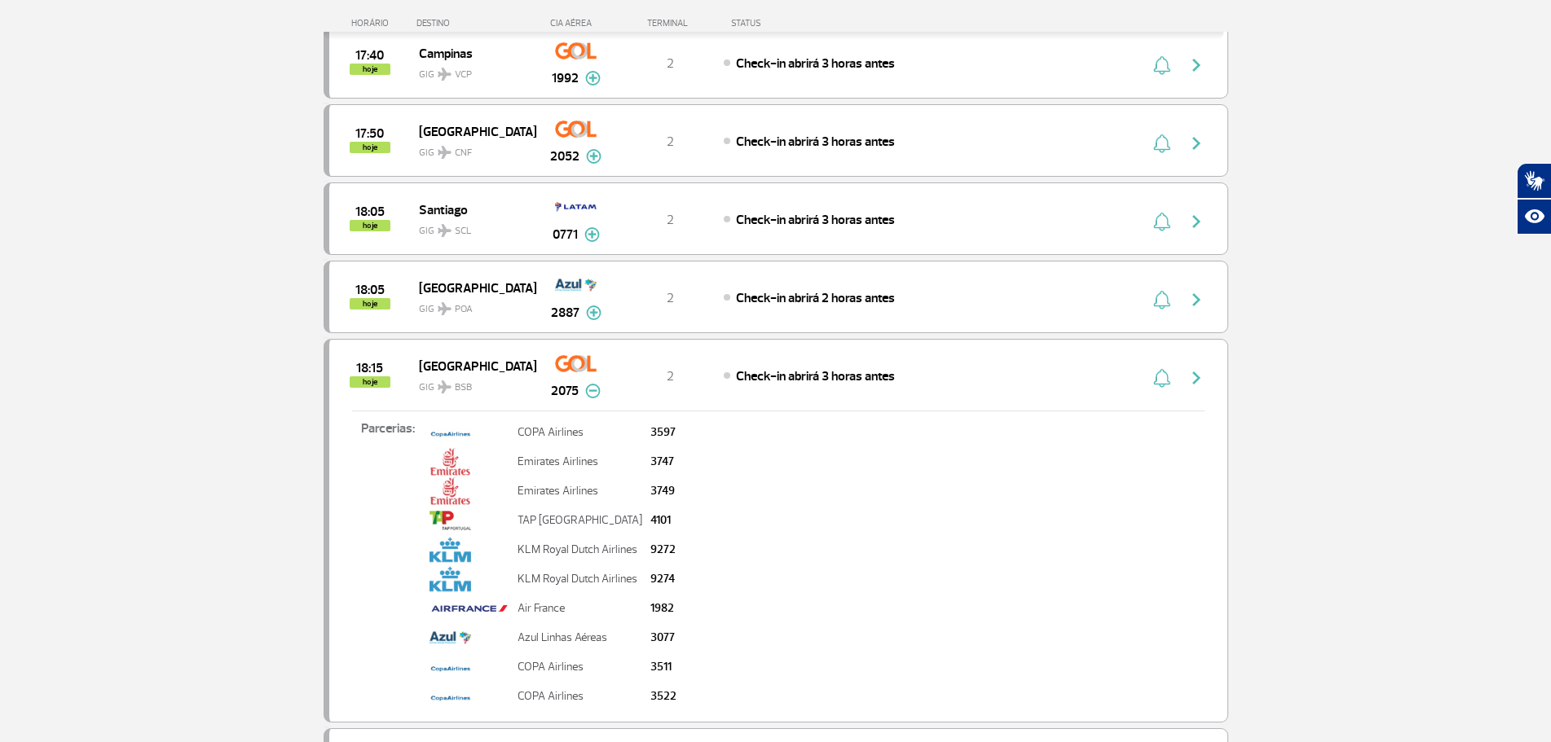
click at [595, 389] on img at bounding box center [592, 391] width 15 height 15
